Goal: Find specific page/section: Go to known website

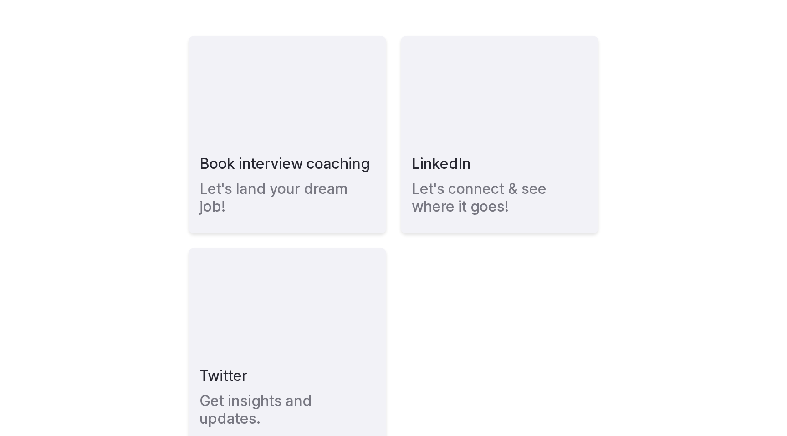
scroll to position [188, 0]
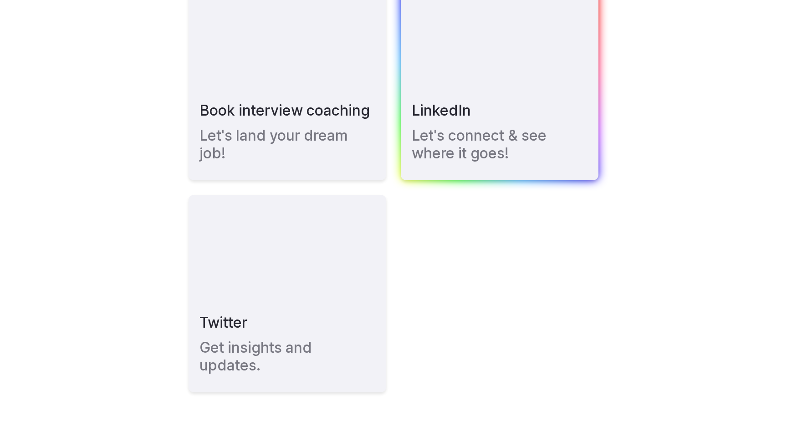
click at [448, 111] on h3 "LinkedIn" at bounding box center [441, 111] width 59 height 18
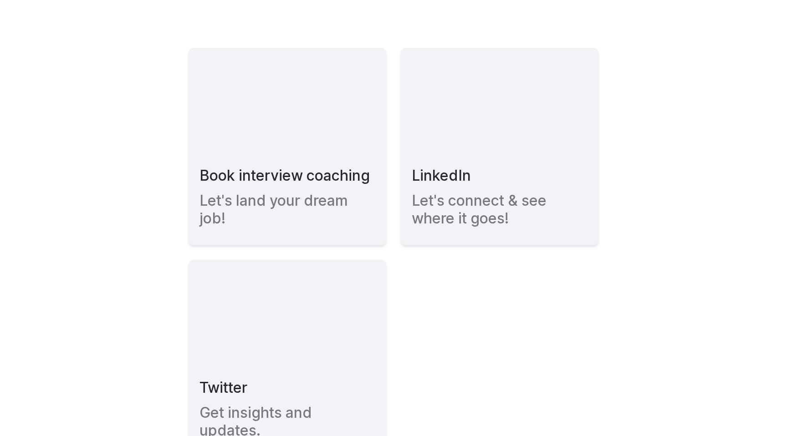
scroll to position [123, 0]
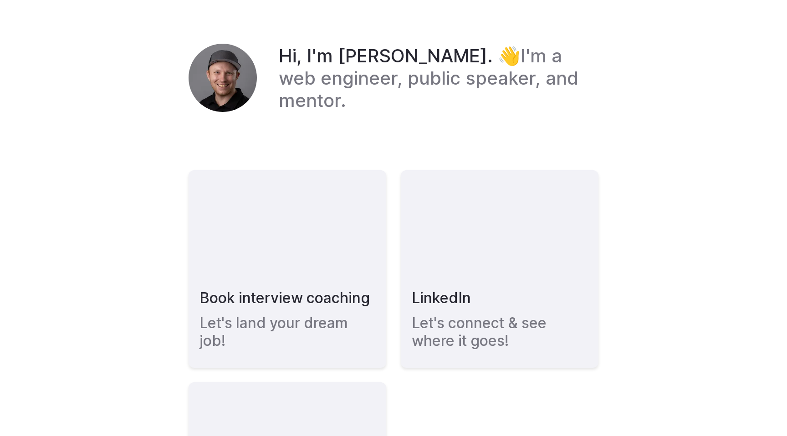
scroll to position [188, 0]
